Goal: Check status: Check status

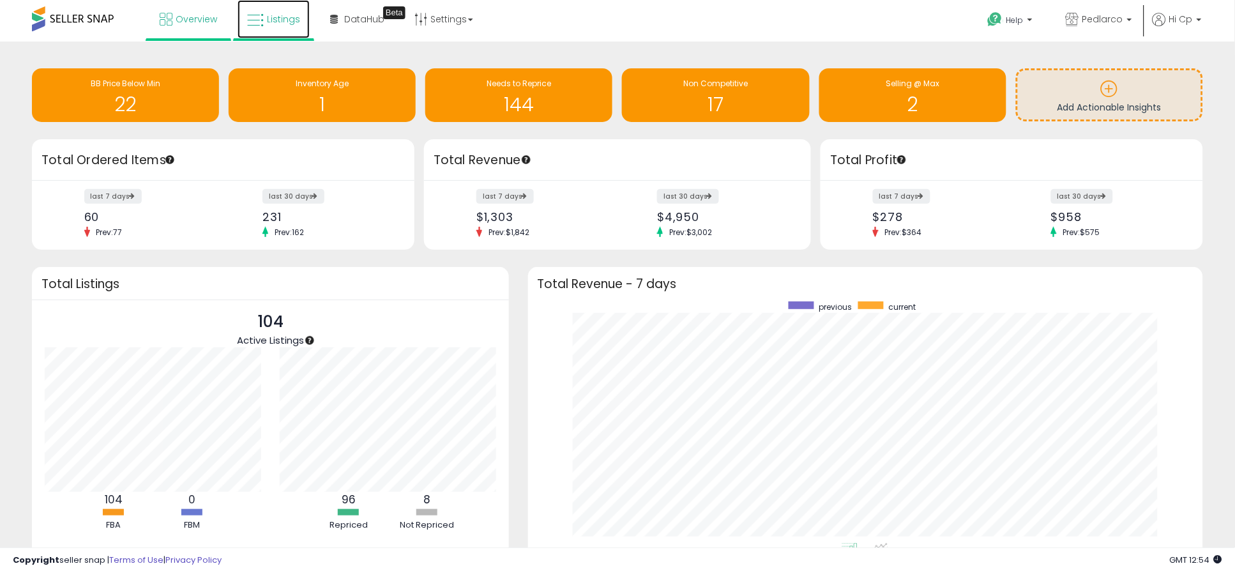
click at [270, 15] on span "Listings" at bounding box center [283, 19] width 33 height 13
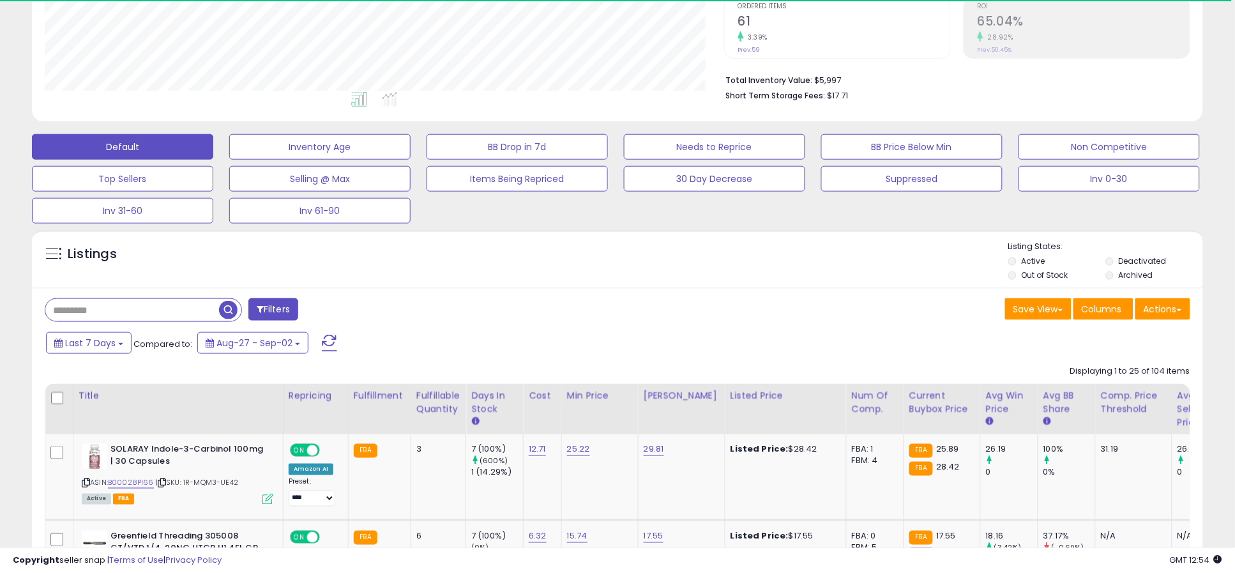
scroll to position [284, 0]
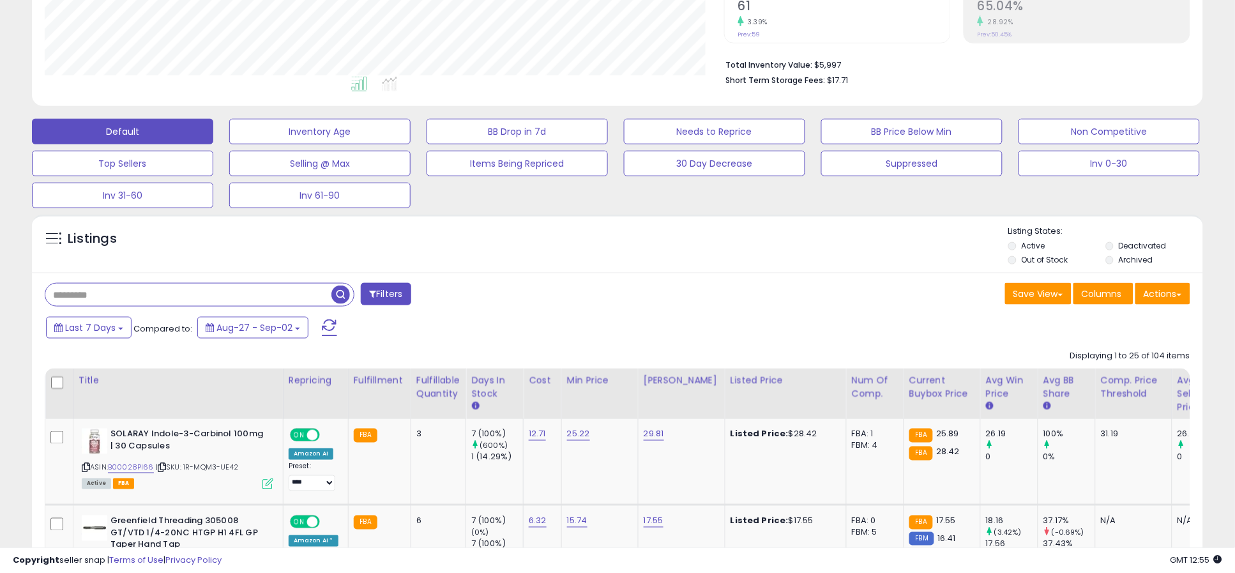
click at [149, 296] on input "text" at bounding box center [188, 295] width 286 height 22
type input "******"
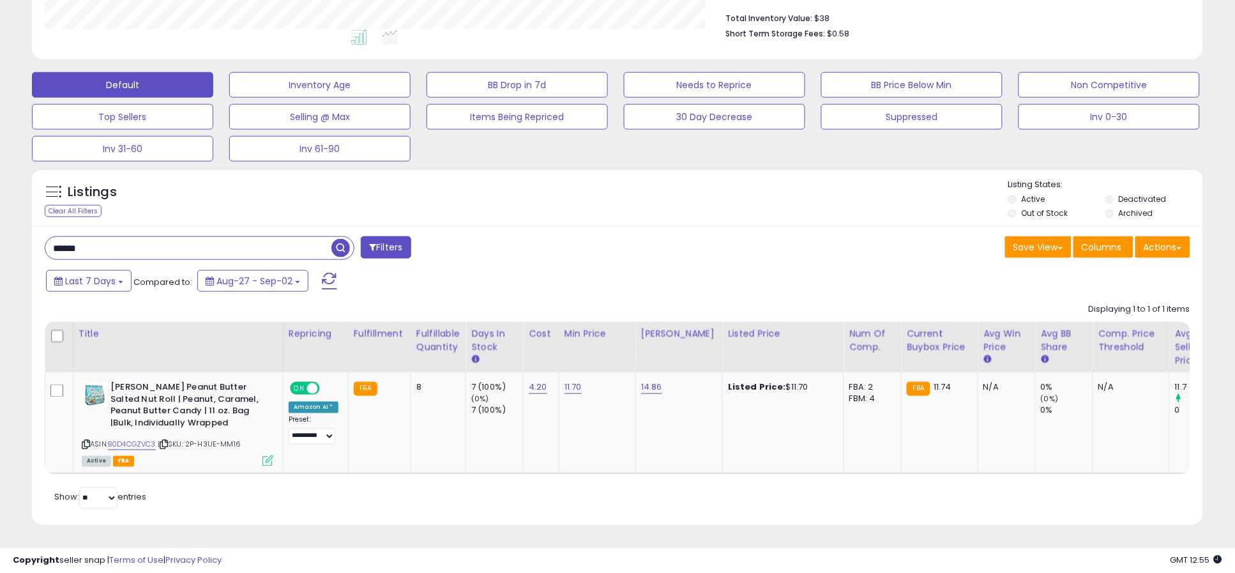
scroll to position [342, 0]
click at [143, 439] on link "B0D4CGZVC3" at bounding box center [132, 444] width 48 height 11
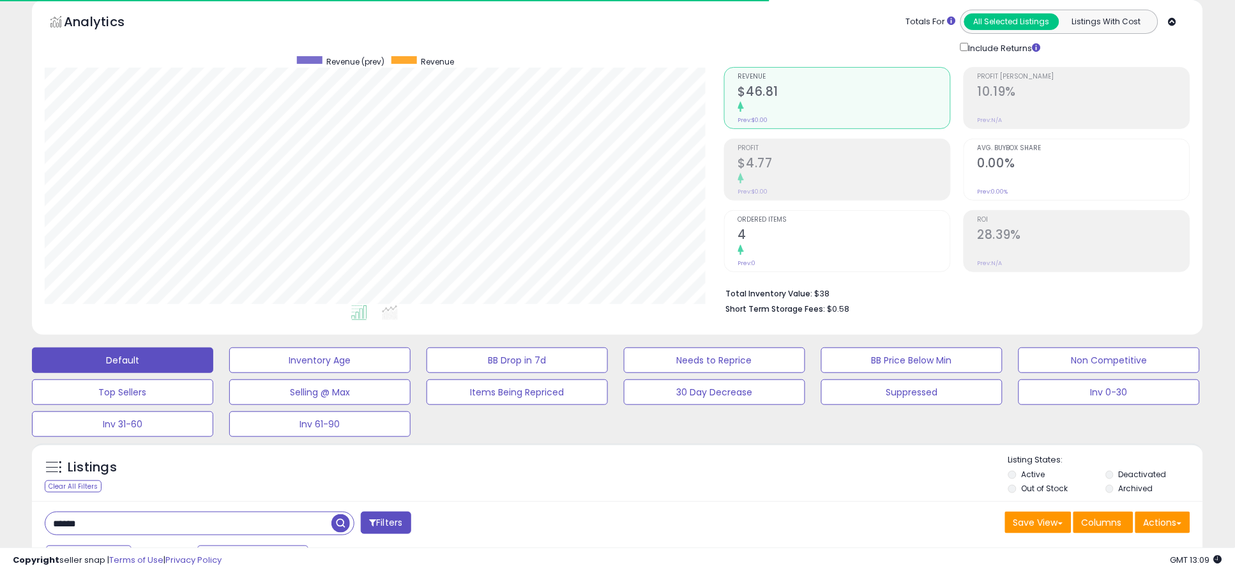
scroll to position [0, 0]
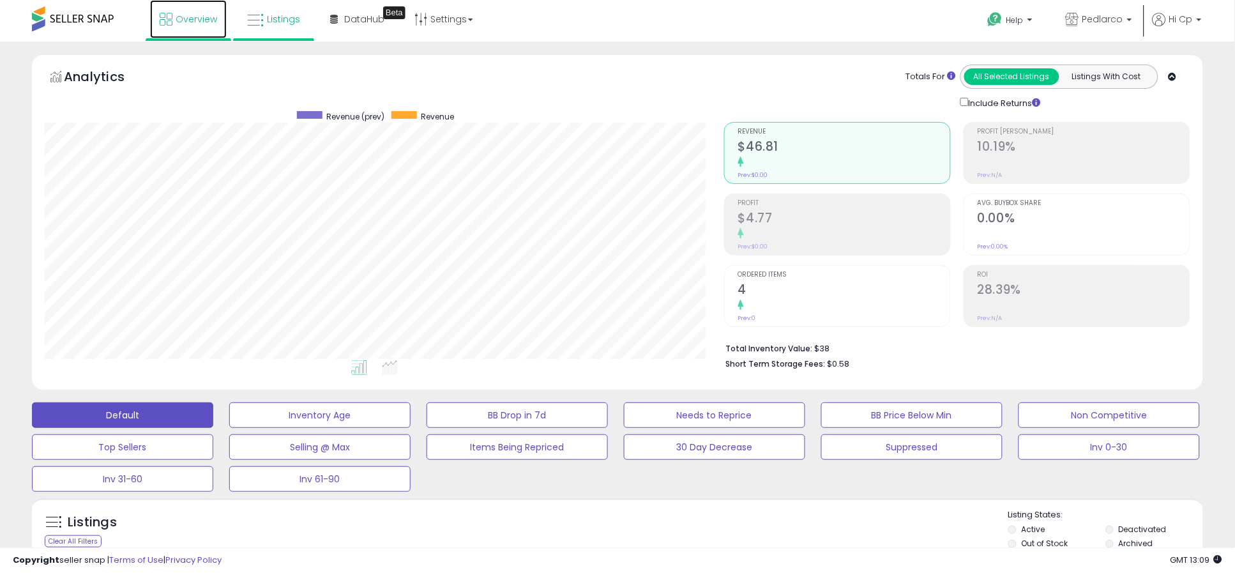
click at [190, 13] on span "Overview" at bounding box center [197, 19] width 42 height 13
